Goal: Find specific page/section: Find specific page/section

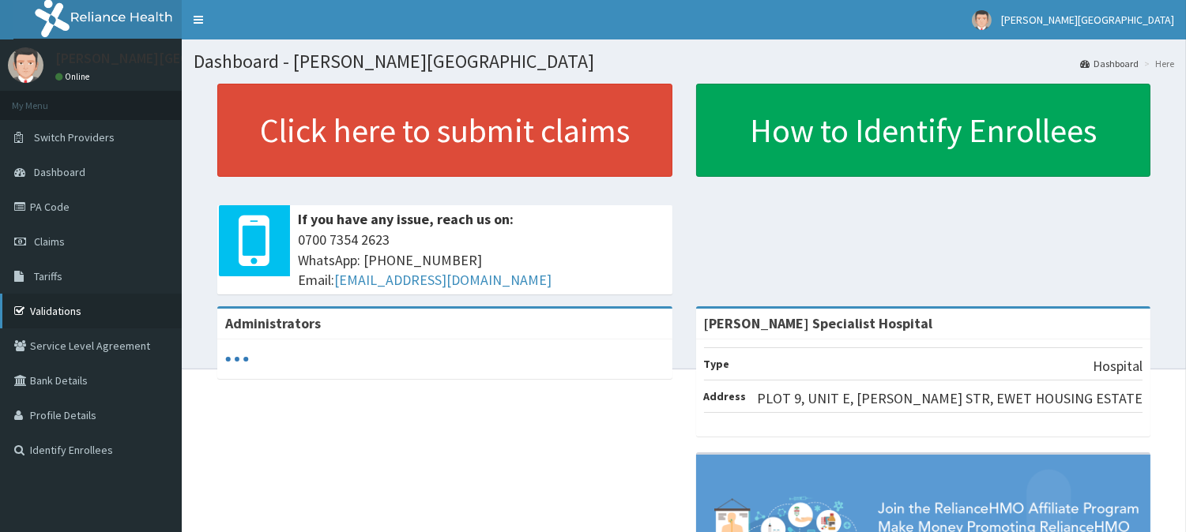
click at [58, 305] on link "Validations" at bounding box center [91, 311] width 182 height 35
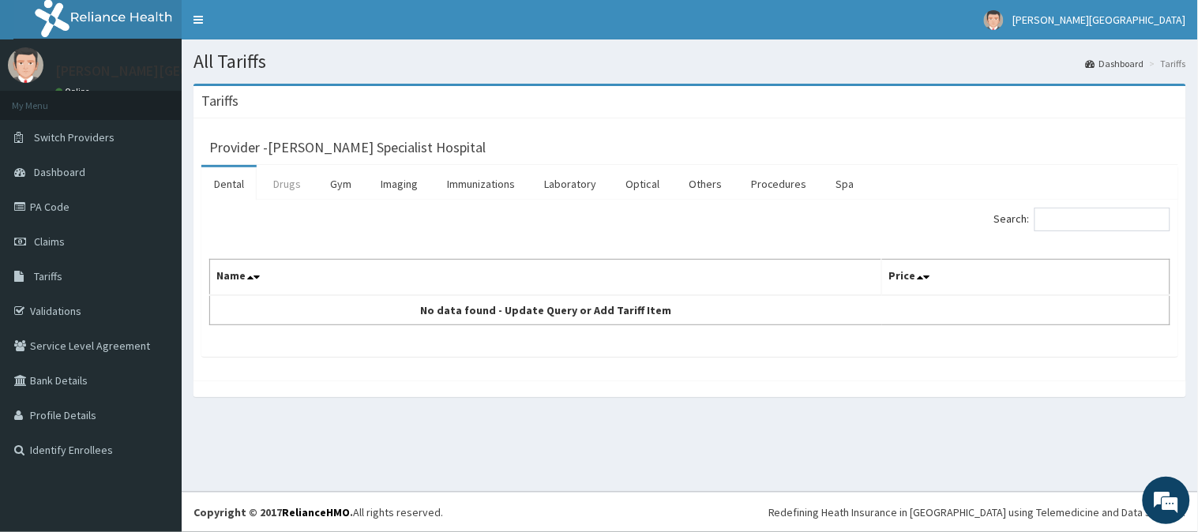
click at [285, 187] on link "Drugs" at bounding box center [287, 183] width 53 height 33
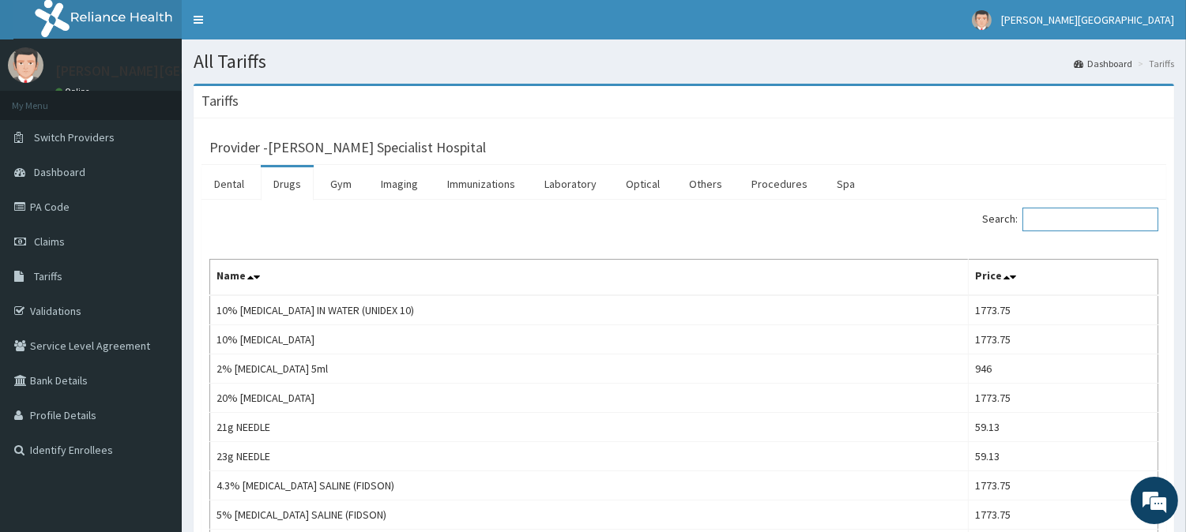
click at [1070, 211] on input "Search:" at bounding box center [1090, 220] width 136 height 24
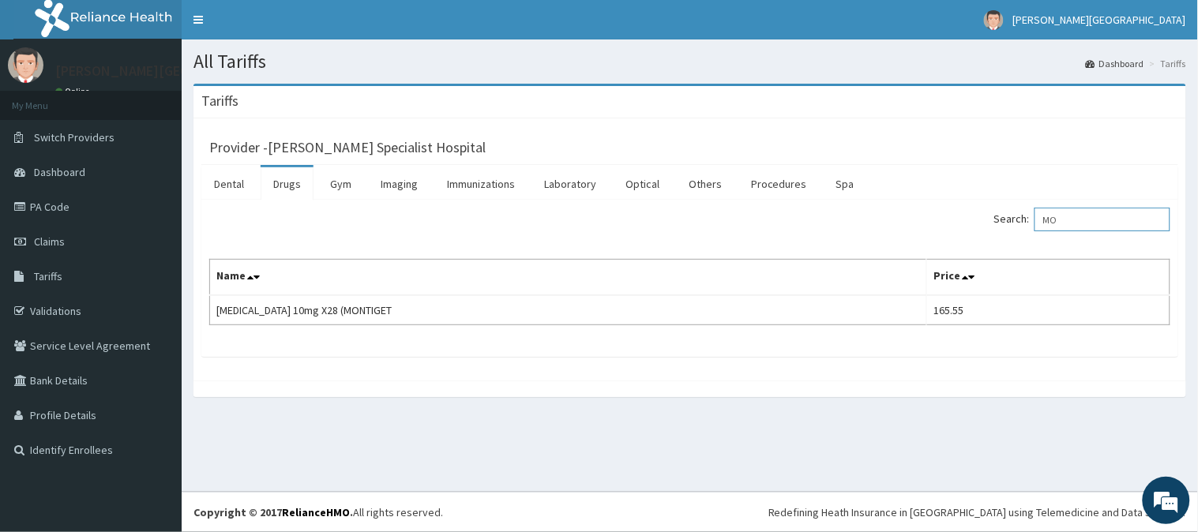
type input "M"
type input "AMOXIC"
